Goal: Browse casually

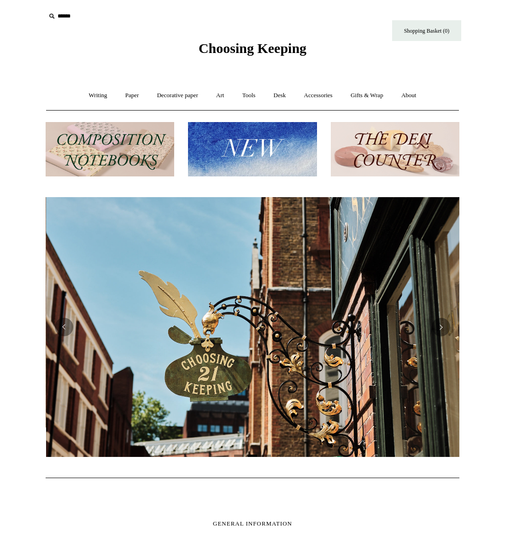
scroll to position [0, 414]
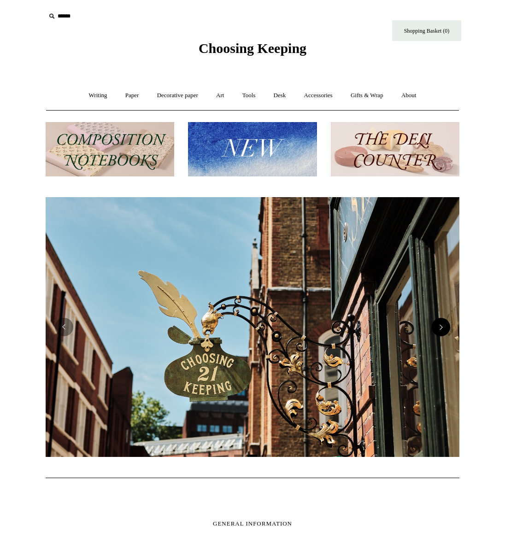
click at [440, 332] on button "Next" at bounding box center [441, 327] width 18 height 18
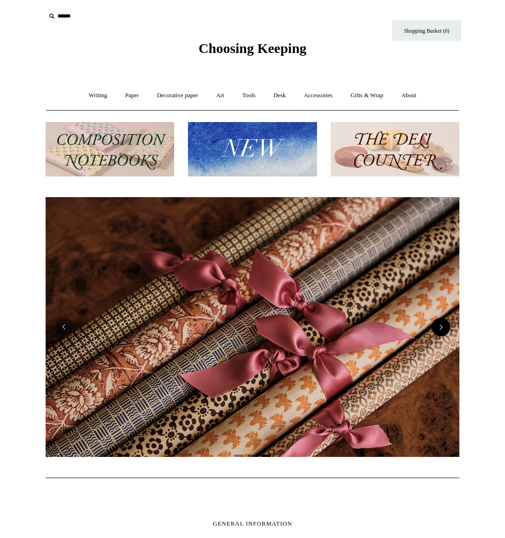
click at [442, 327] on button "Next" at bounding box center [441, 327] width 18 height 18
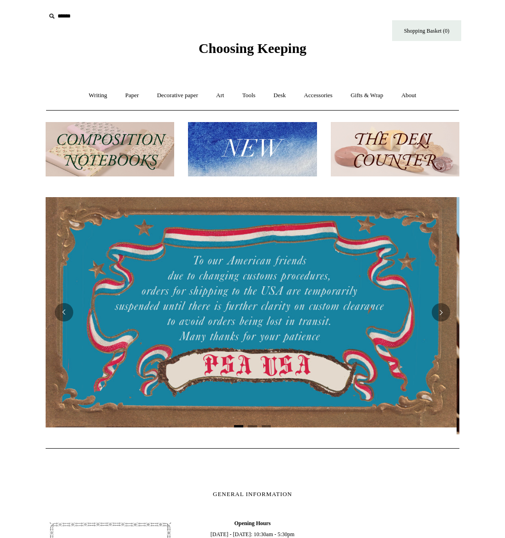
scroll to position [0, 0]
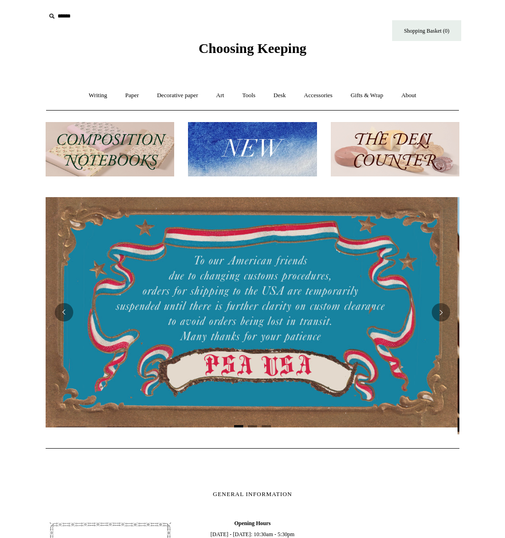
click at [313, 336] on div at bounding box center [251, 312] width 414 height 230
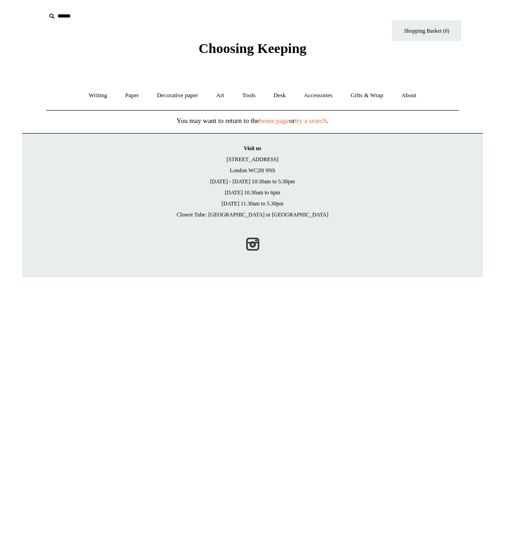
click at [254, 52] on span "Choosing Keeping" at bounding box center [252, 48] width 108 height 15
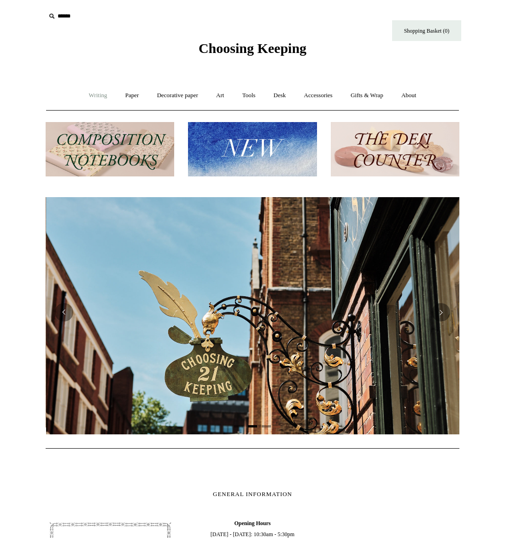
scroll to position [0, 414]
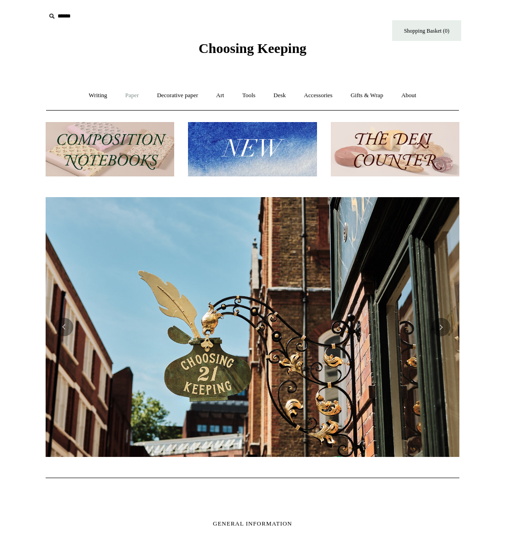
click at [125, 97] on link "Paper +" at bounding box center [132, 95] width 30 height 24
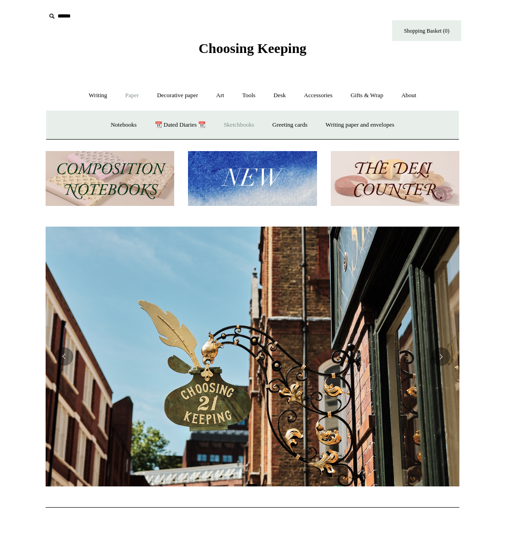
click at [230, 125] on link "Sketchbooks +" at bounding box center [238, 125] width 47 height 24
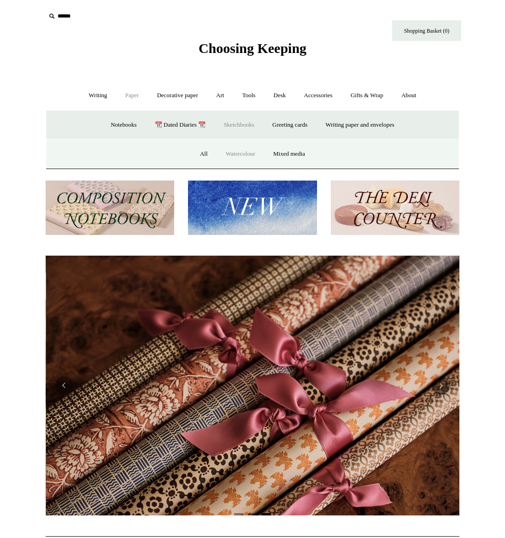
scroll to position [0, 827]
click at [240, 154] on link "Watercolour" at bounding box center [240, 154] width 46 height 24
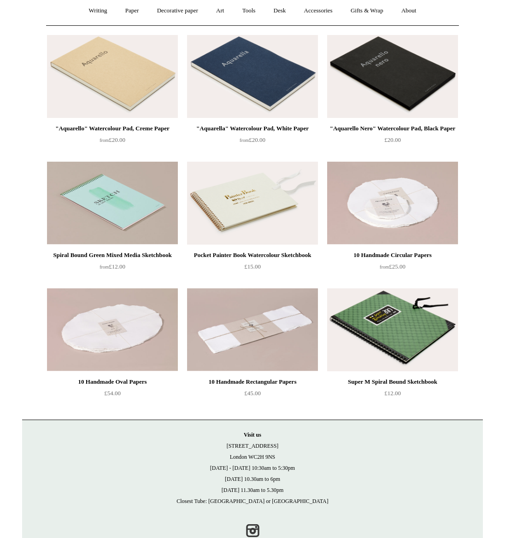
scroll to position [84, 0]
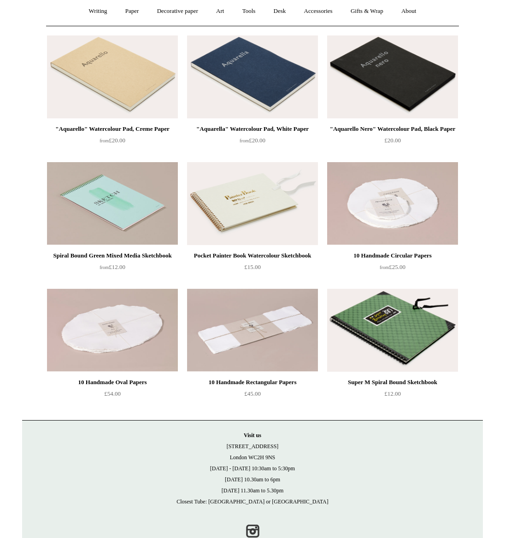
click at [399, 324] on img at bounding box center [392, 330] width 131 height 83
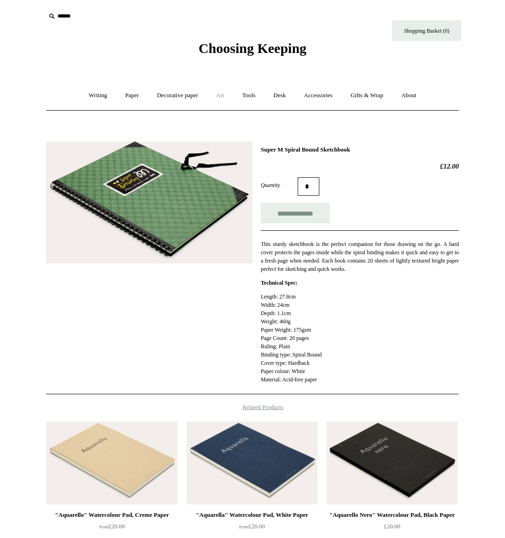
click at [218, 94] on link "Art +" at bounding box center [220, 95] width 24 height 24
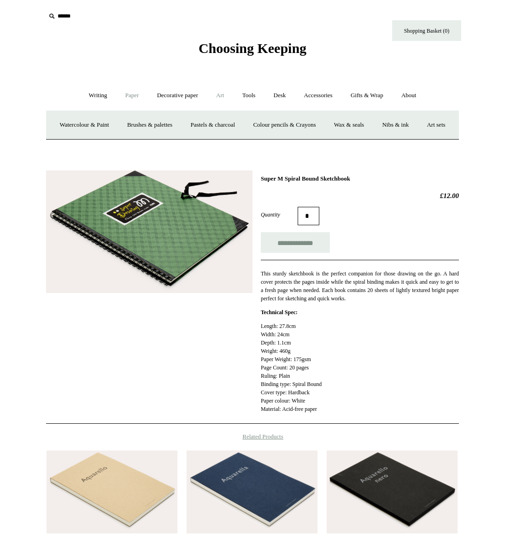
click at [130, 95] on link "Paper +" at bounding box center [132, 95] width 30 height 24
click at [230, 127] on link "Sketchbooks +" at bounding box center [238, 125] width 47 height 24
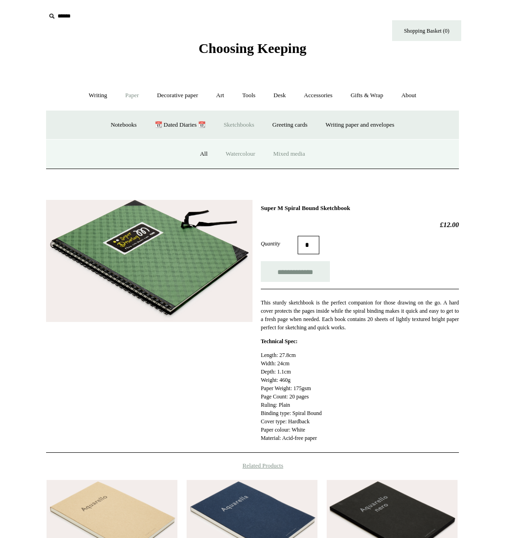
click at [284, 152] on link "Mixed media" at bounding box center [289, 154] width 48 height 24
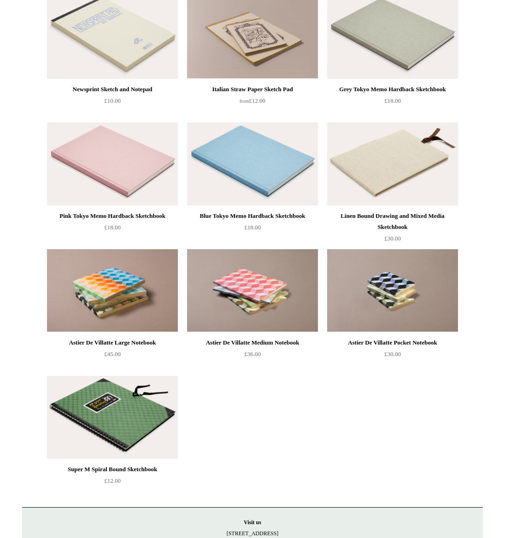
scroll to position [629, 0]
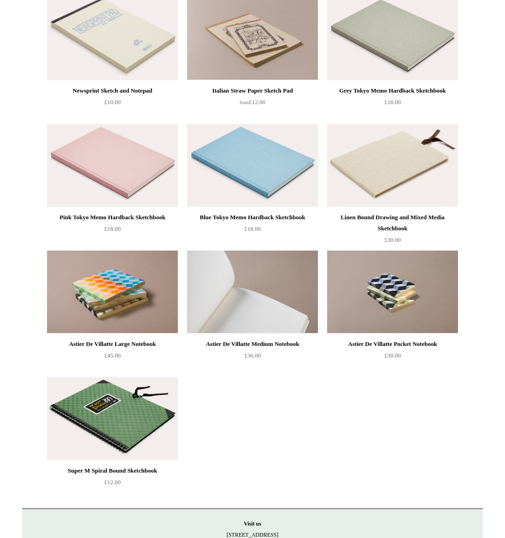
click at [258, 290] on img at bounding box center [252, 292] width 131 height 83
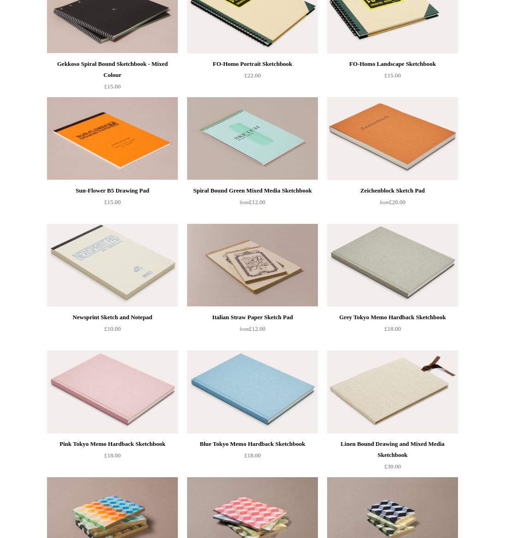
scroll to position [402, 0]
click at [397, 134] on img at bounding box center [392, 139] width 131 height 83
click at [384, 273] on img at bounding box center [392, 265] width 131 height 83
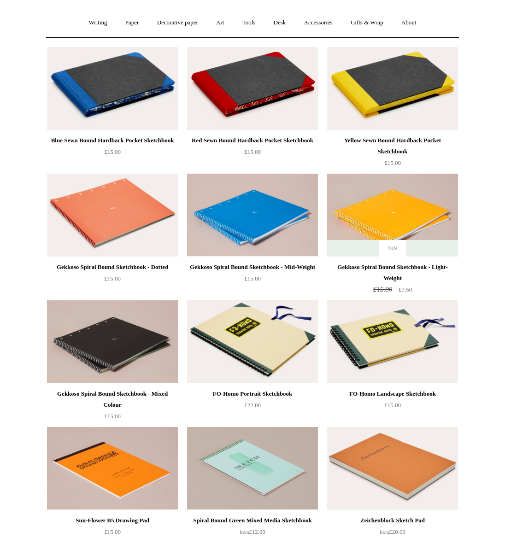
scroll to position [72, 0]
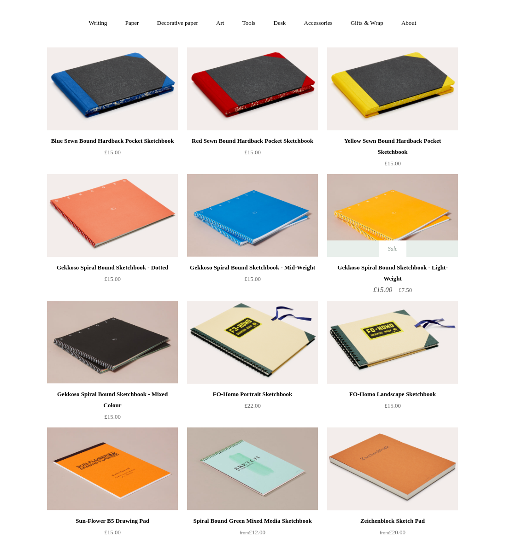
click at [115, 226] on img at bounding box center [112, 215] width 131 height 83
click at [253, 141] on div "Red Sewn Bound Hardback Pocket Sketchbook" at bounding box center [252, 140] width 126 height 11
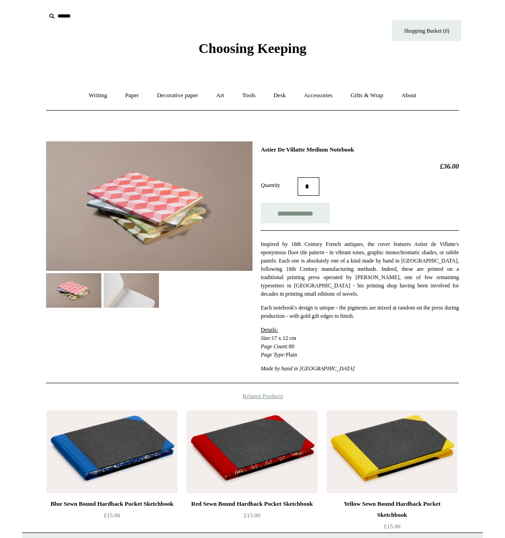
click at [123, 286] on img at bounding box center [131, 290] width 55 height 35
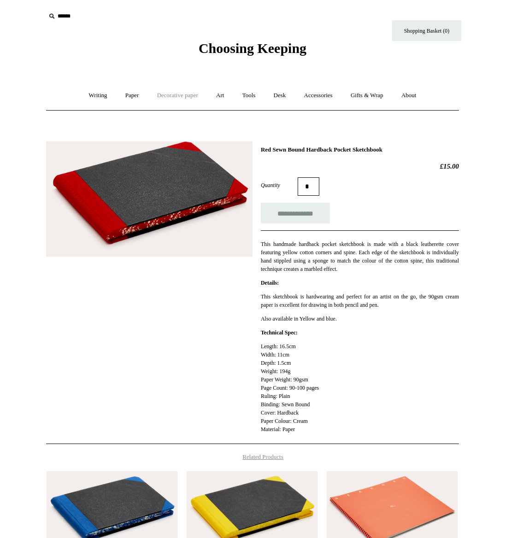
click at [170, 96] on link "Decorative paper +" at bounding box center [178, 95] width 58 height 24
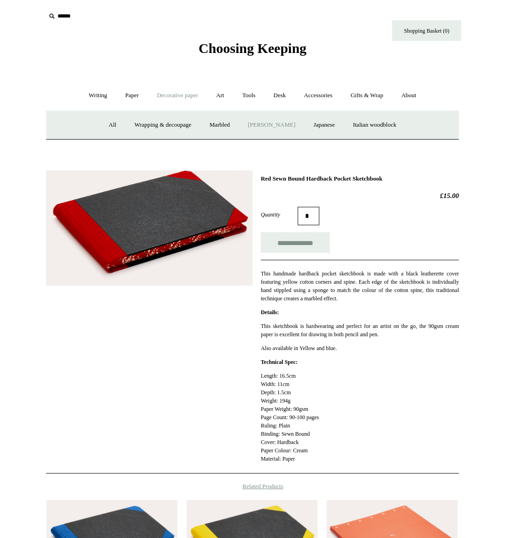
click at [273, 126] on link "[PERSON_NAME]" at bounding box center [271, 125] width 64 height 24
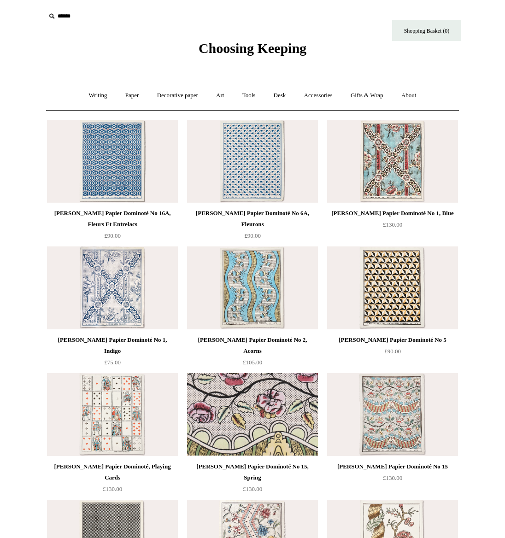
click at [257, 408] on img at bounding box center [252, 414] width 131 height 83
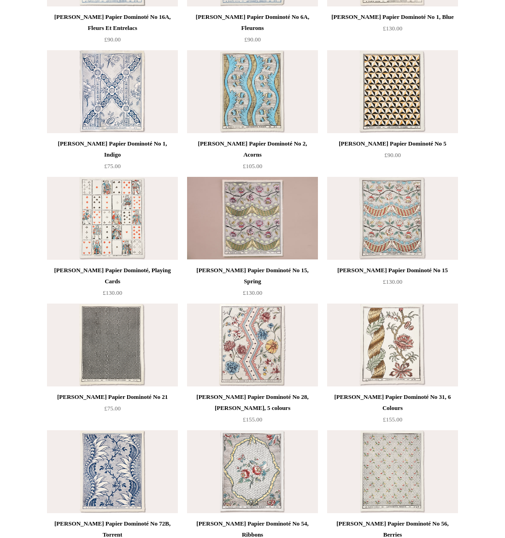
scroll to position [197, 0]
click at [112, 226] on img at bounding box center [112, 217] width 131 height 83
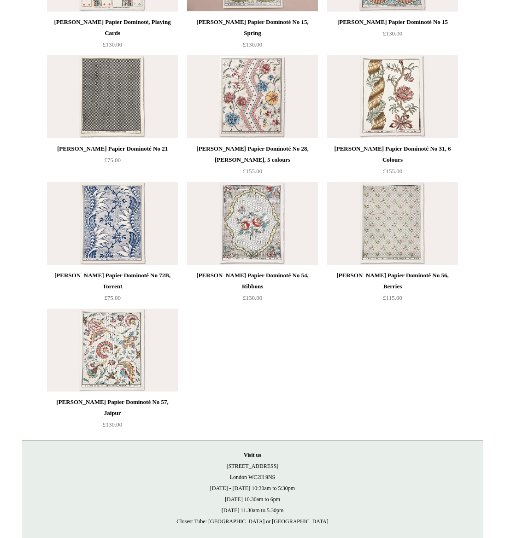
scroll to position [443, 0]
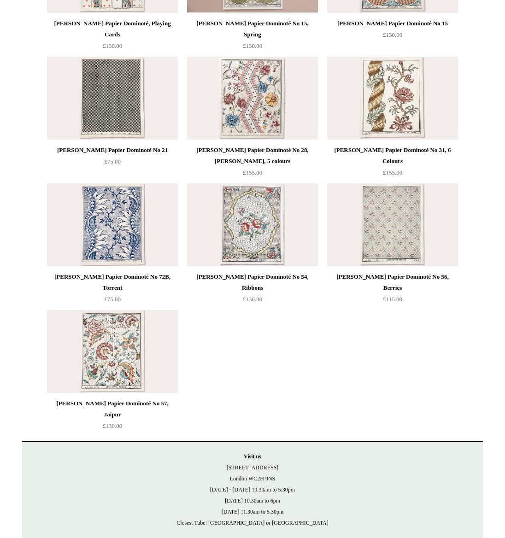
click at [113, 356] on img at bounding box center [112, 351] width 131 height 83
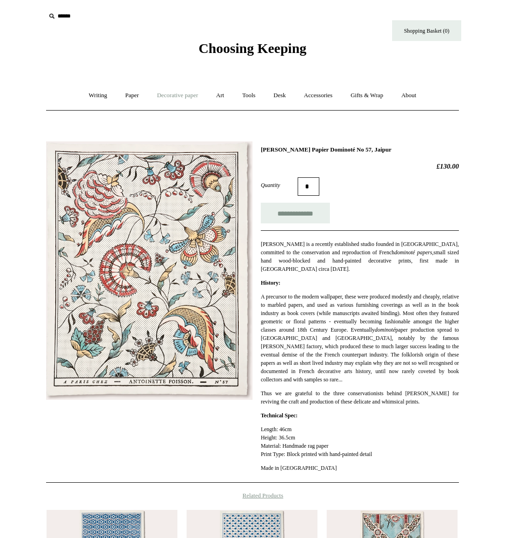
click at [177, 94] on link "Decorative paper +" at bounding box center [178, 95] width 58 height 24
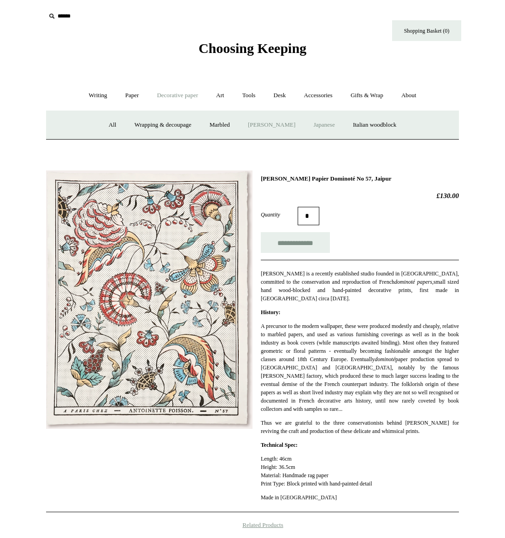
click at [322, 125] on link "Japanese" at bounding box center [324, 125] width 38 height 24
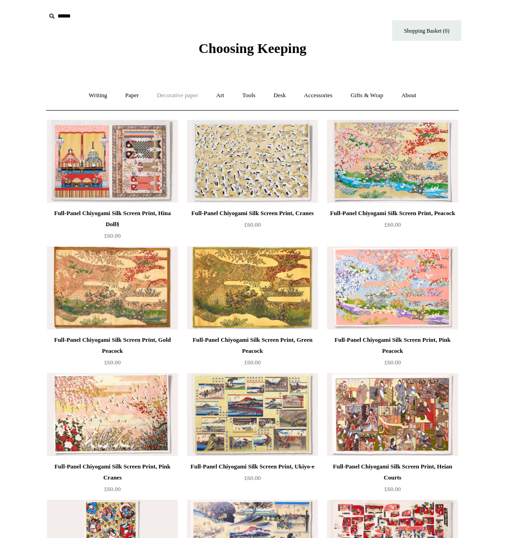
click at [161, 99] on link "Decorative paper +" at bounding box center [178, 95] width 58 height 24
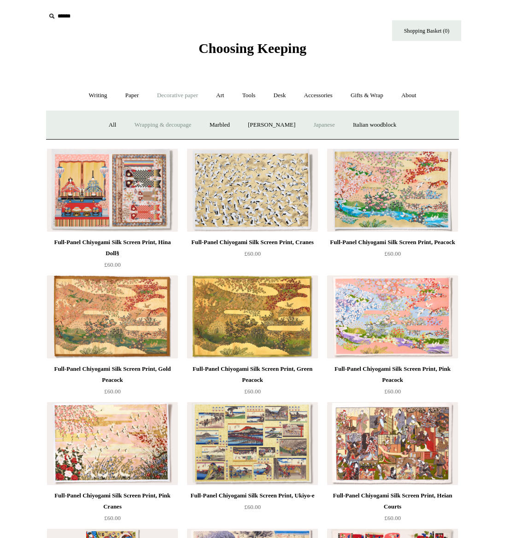
click at [163, 126] on link "Wrapping & decoupage" at bounding box center [163, 125] width 74 height 24
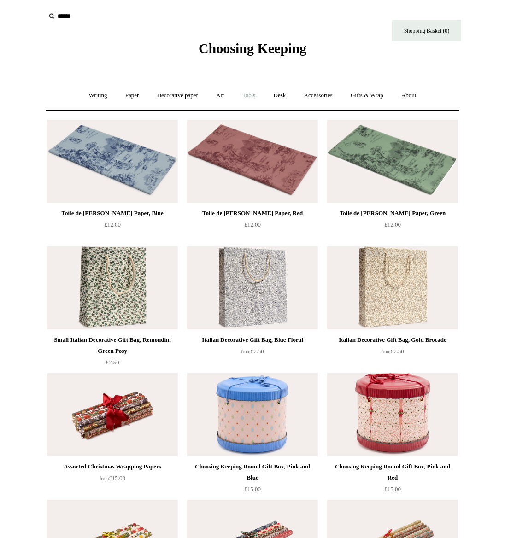
click at [252, 95] on link "Tools +" at bounding box center [249, 95] width 30 height 24
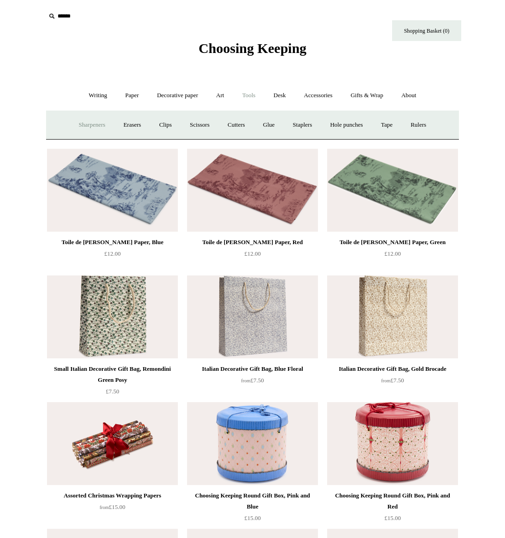
click at [94, 124] on link "Sharpeners" at bounding box center [91, 125] width 43 height 24
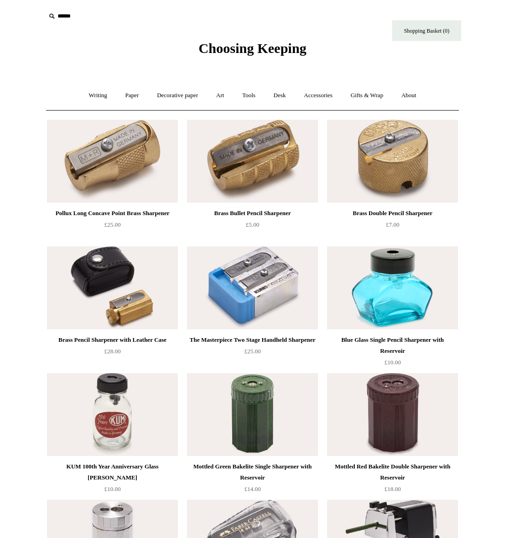
click at [105, 214] on div "Pollux Long Concave Point Brass Sharpener" at bounding box center [112, 213] width 126 height 11
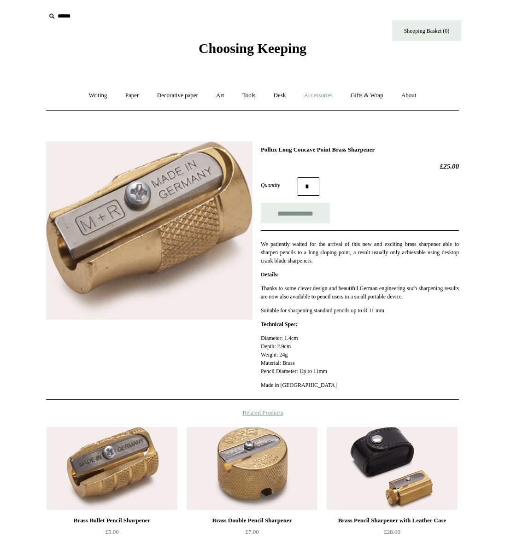
click at [316, 97] on link "Accessories +" at bounding box center [318, 95] width 45 height 24
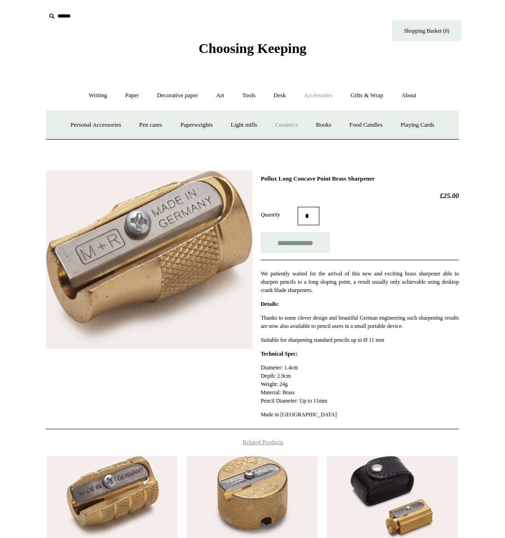
click at [290, 124] on link "Ceramics +" at bounding box center [286, 125] width 39 height 24
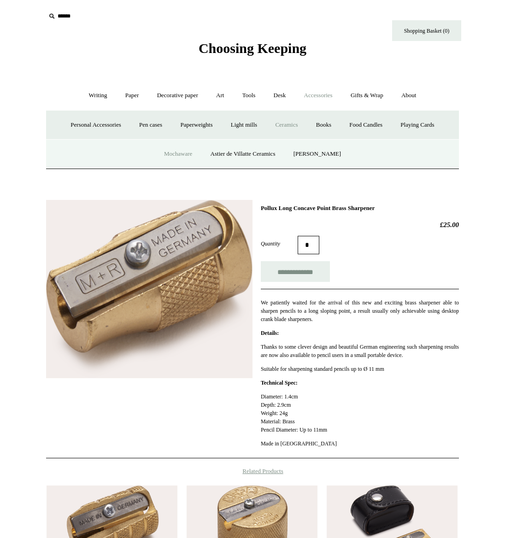
click at [186, 154] on link "Mochaware" at bounding box center [178, 154] width 45 height 24
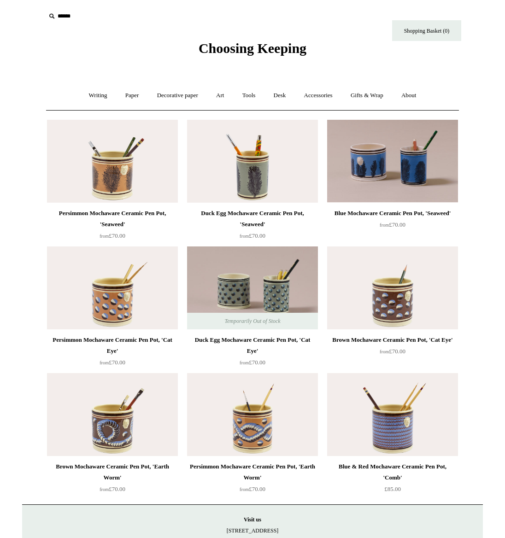
click at [378, 186] on img at bounding box center [392, 161] width 131 height 83
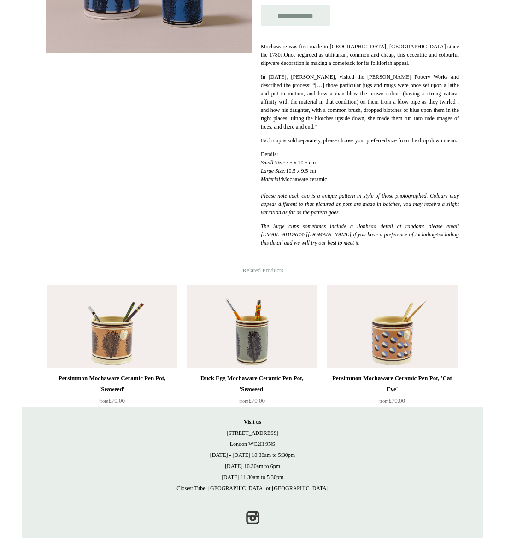
scroll to position [218, 0]
